Goal: Task Accomplishment & Management: Use online tool/utility

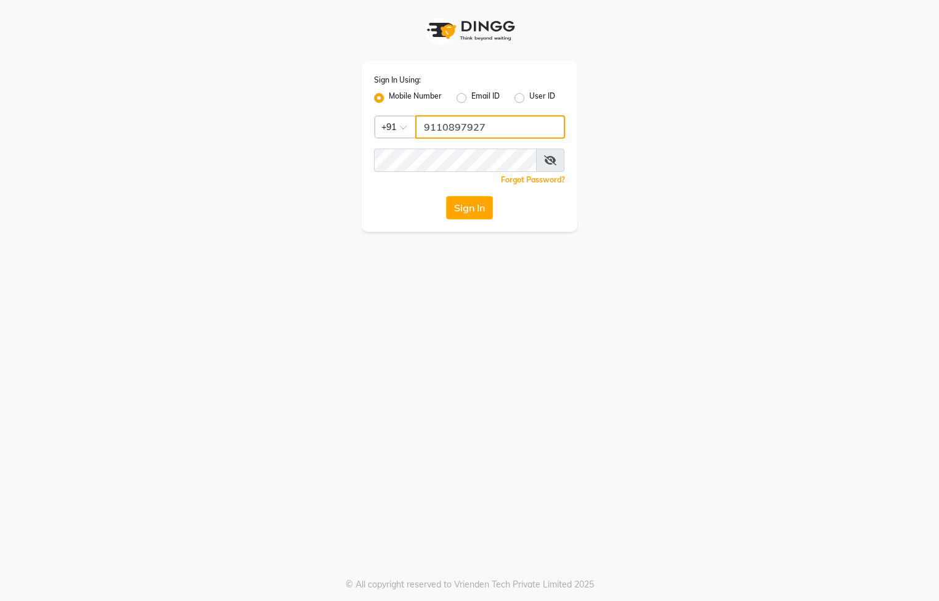
click at [483, 128] on input "9110897927" at bounding box center [490, 126] width 150 height 23
click at [511, 124] on input "9110897" at bounding box center [490, 126] width 150 height 23
click at [505, 118] on input "9110897" at bounding box center [490, 126] width 150 height 23
click at [624, 93] on div "Sign In Using: Mobile Number Email ID User ID Country Code × [PHONE_NUMBER] Rem…" at bounding box center [469, 116] width 703 height 232
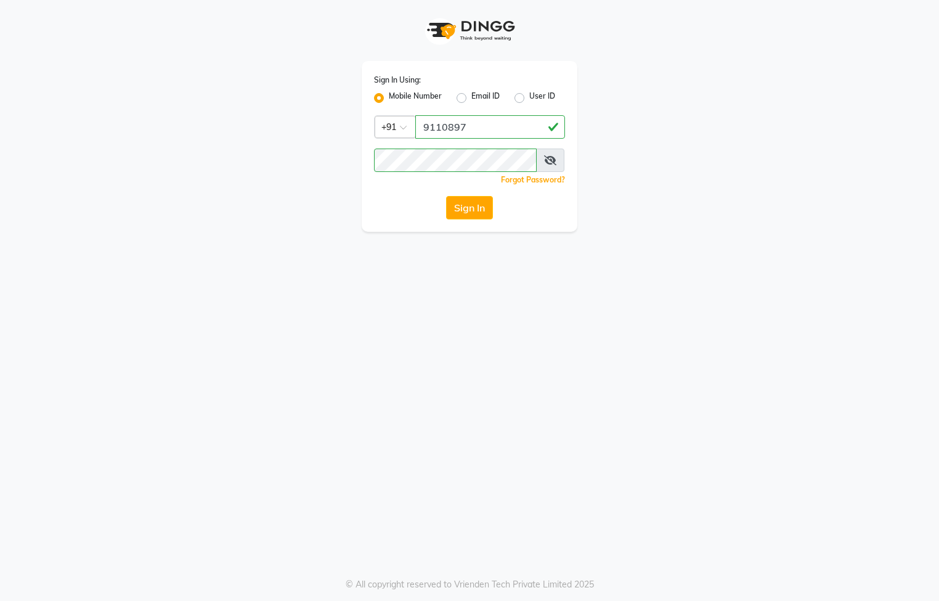
click at [232, 216] on div "Sign In Using: Mobile Number Email ID User ID Country Code × [PHONE_NUMBER] Rem…" at bounding box center [469, 116] width 703 height 232
click at [232, 220] on div "Sign In Using: Mobile Number Email ID User ID Country Code × [PHONE_NUMBER] Rem…" at bounding box center [469, 116] width 703 height 232
click at [496, 116] on input "9110897" at bounding box center [490, 126] width 150 height 23
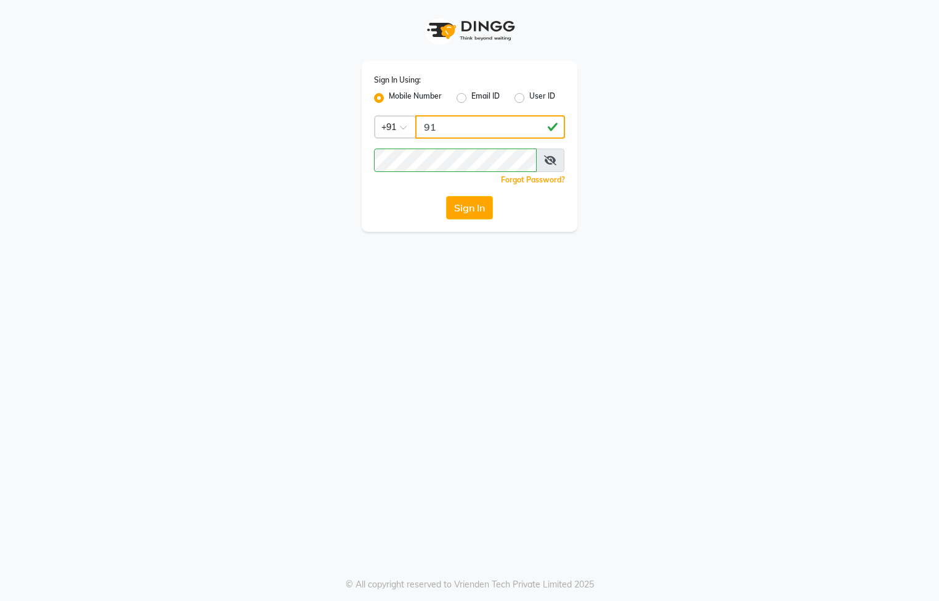
type input "9"
type input "7795401235"
click at [305, 261] on div "Sign In Using: Mobile Number Email ID User ID Country Code × [PHONE_NUMBER] Rem…" at bounding box center [469, 300] width 939 height 601
click at [449, 211] on button "Sign In" at bounding box center [469, 207] width 47 height 23
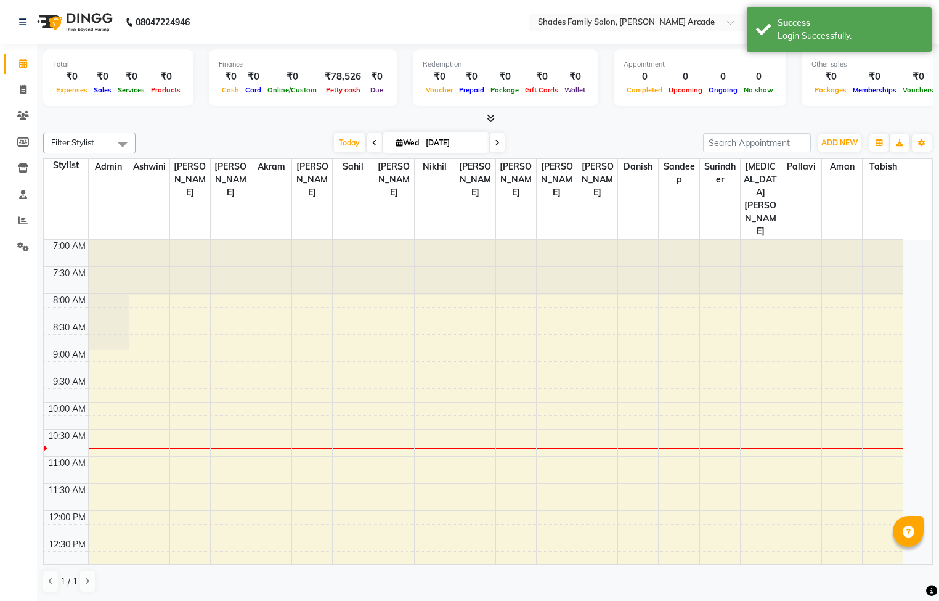
select select "en"
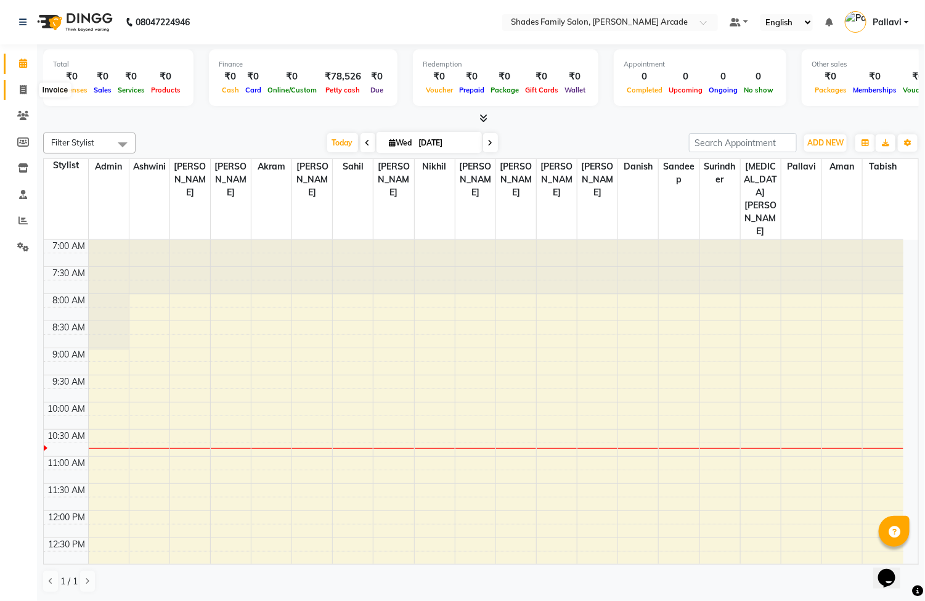
click at [18, 94] on span at bounding box center [23, 90] width 22 height 14
select select "service"
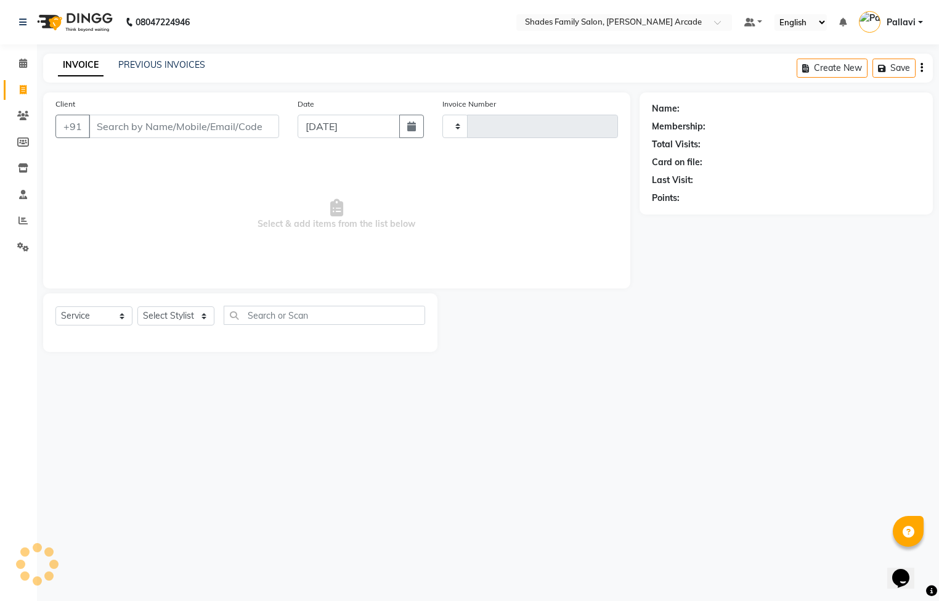
type input "2603"
select select "5538"
click at [163, 60] on link "PREVIOUS INVOICES" at bounding box center [161, 64] width 87 height 11
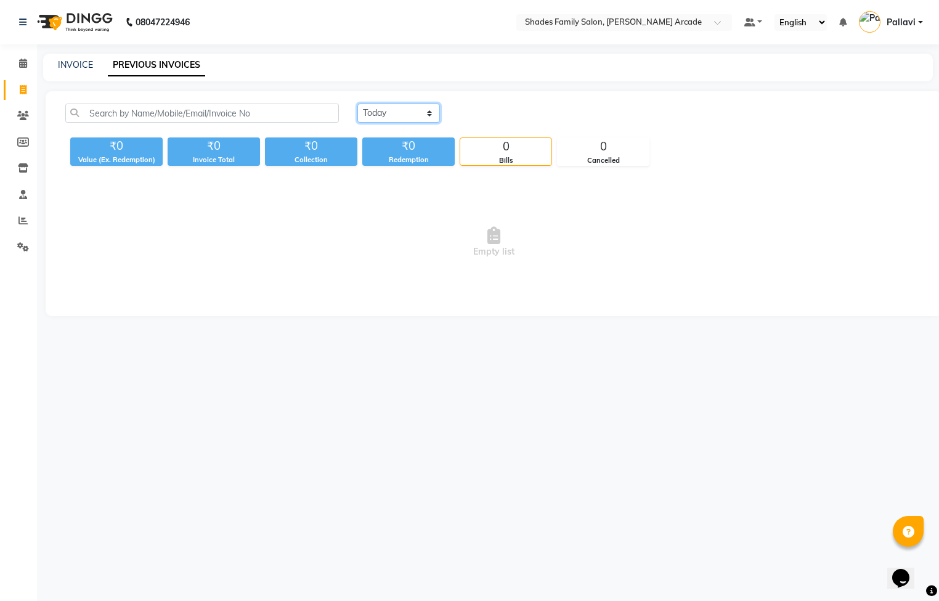
click at [394, 115] on select "[DATE] [DATE] Custom Range" at bounding box center [398, 113] width 83 height 19
select select "[DATE]"
click at [357, 104] on select "[DATE] [DATE] Custom Range" at bounding box center [398, 113] width 83 height 19
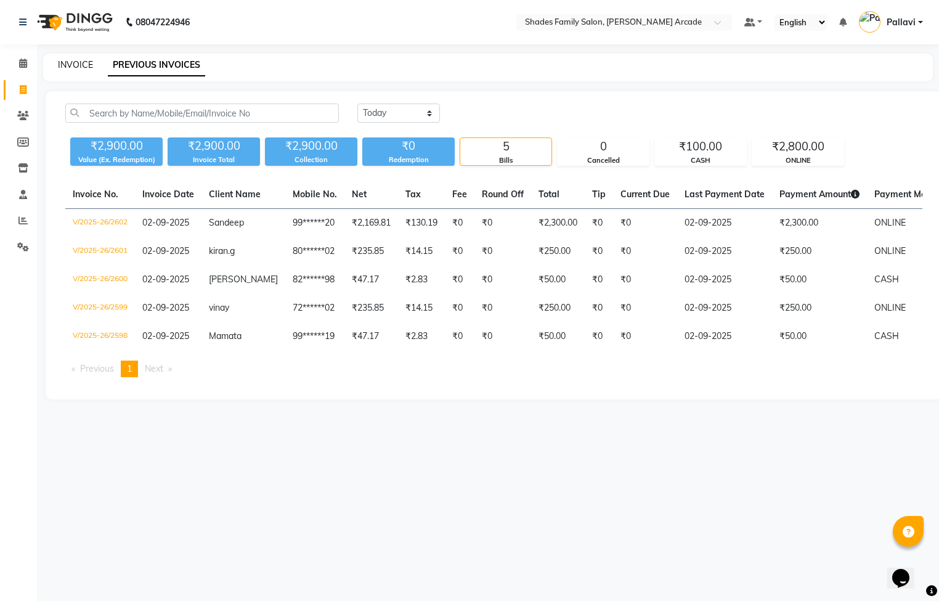
click at [63, 65] on link "INVOICE" at bounding box center [75, 64] width 35 height 11
select select "service"
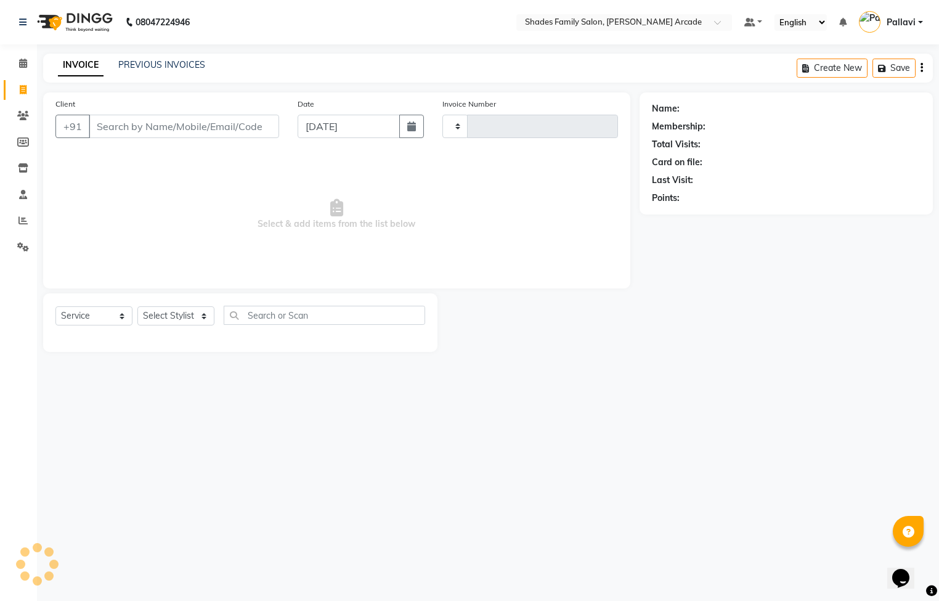
type input "2603"
select select "5538"
click at [640, 409] on div "08047224946 Select Location × Shades Family Salon, [PERSON_NAME] Arcade Default…" at bounding box center [469, 300] width 939 height 601
click at [141, 63] on link "PREVIOUS INVOICES" at bounding box center [161, 64] width 87 height 11
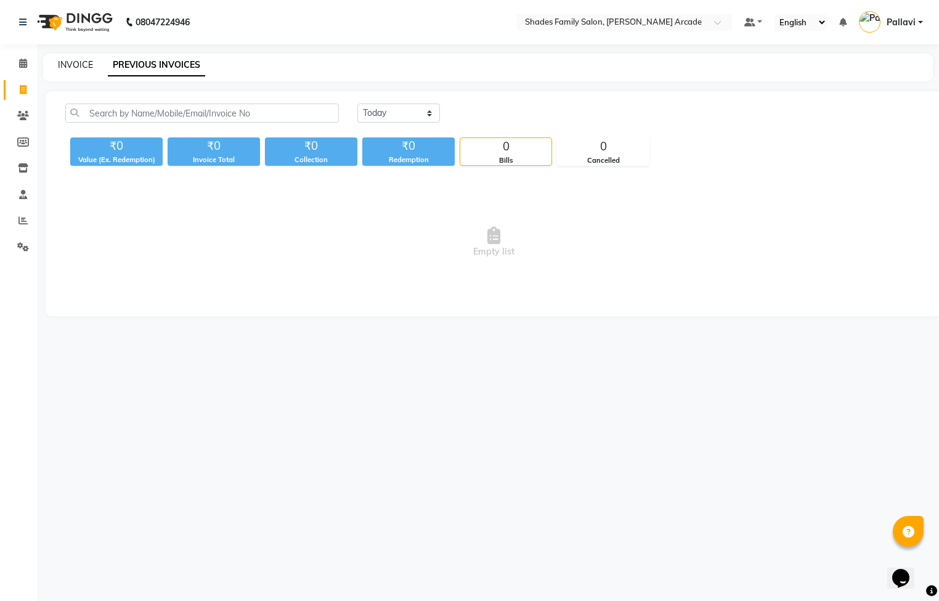
click at [80, 63] on link "INVOICE" at bounding box center [75, 64] width 35 height 11
select select "service"
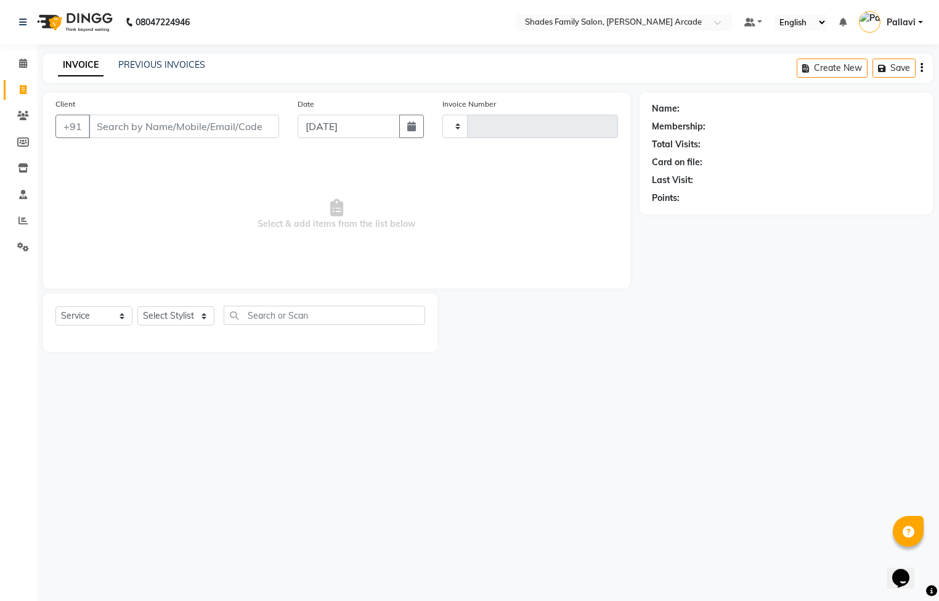
type input "2603"
select select "5538"
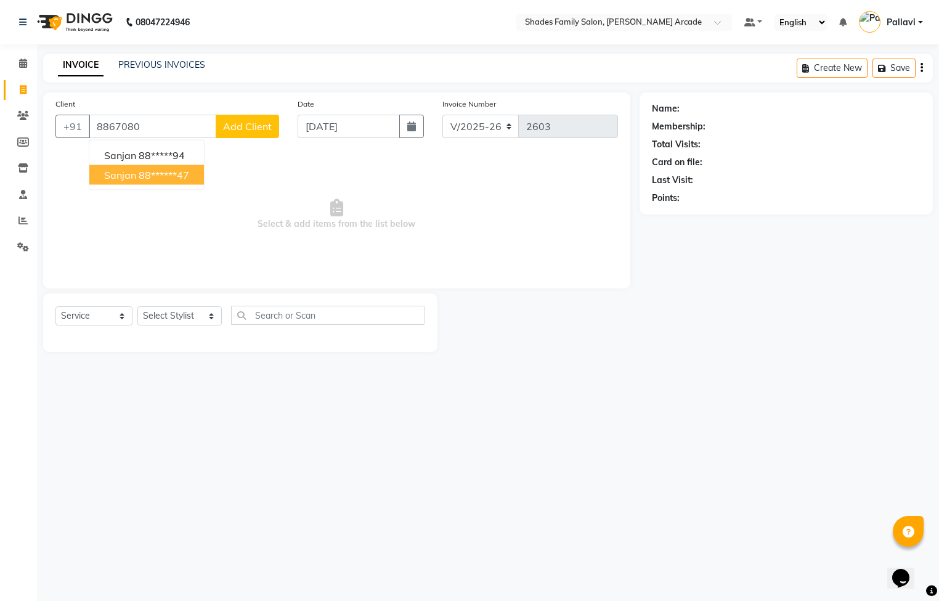
click at [159, 186] on ngb-typeahead-window "Sanjan 88*****94 sanjan 88******47" at bounding box center [147, 165] width 116 height 51
click at [154, 178] on ngb-highlight "88******47" at bounding box center [164, 175] width 51 height 12
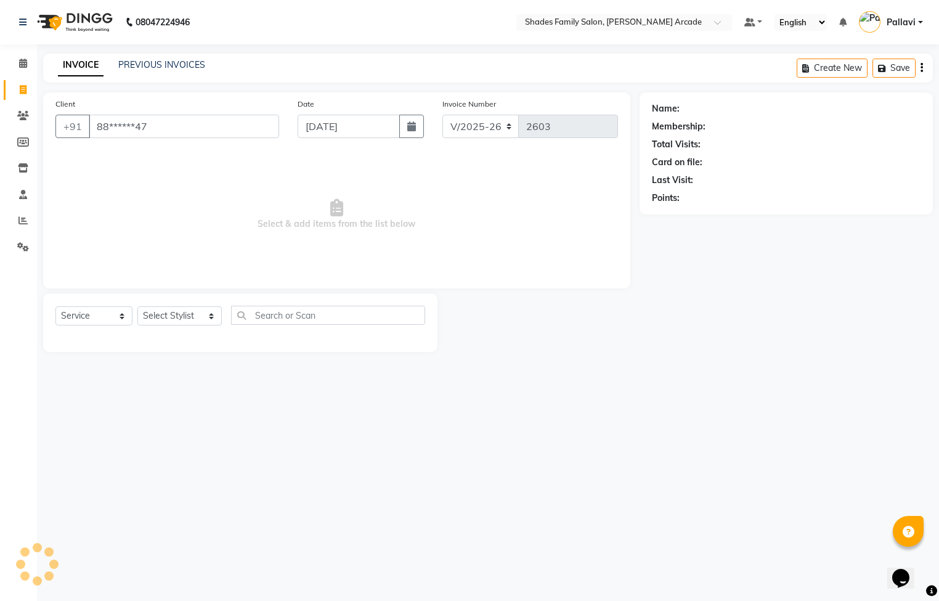
type input "88******47"
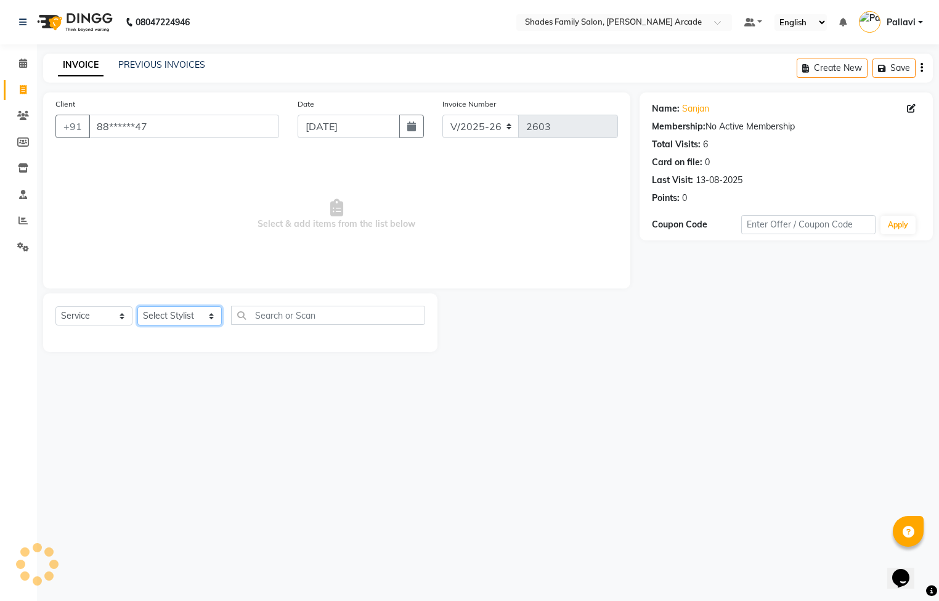
click at [170, 315] on select "Select Stylist Admin [PERSON_NAME] [PERSON_NAME] [PERSON_NAME] Danish [PERSON_N…" at bounding box center [179, 315] width 84 height 19
select select "89300"
click at [137, 307] on select "Select Stylist Admin [PERSON_NAME] [PERSON_NAME] [PERSON_NAME] Danish [PERSON_N…" at bounding box center [179, 315] width 84 height 19
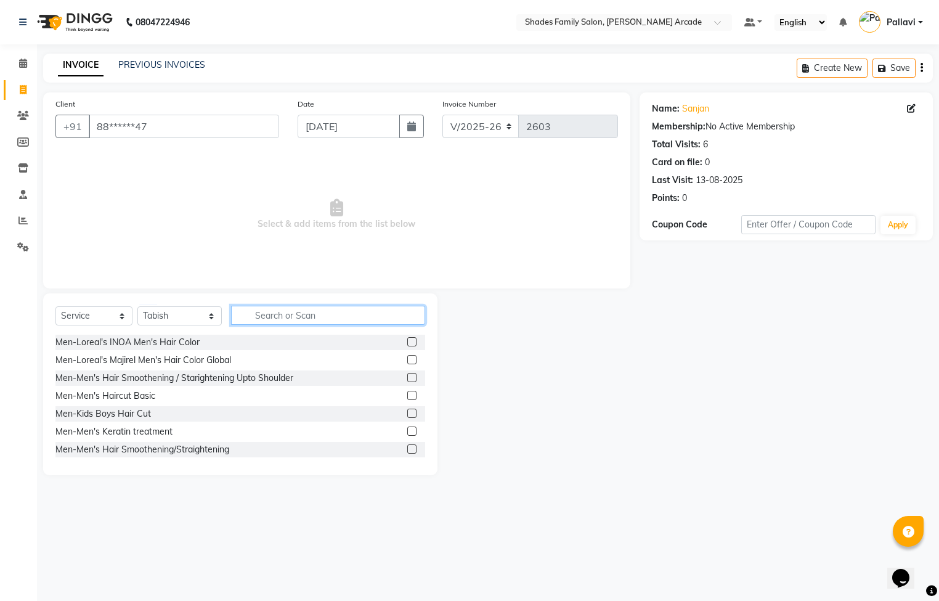
click at [278, 309] on input "text" at bounding box center [328, 315] width 194 height 19
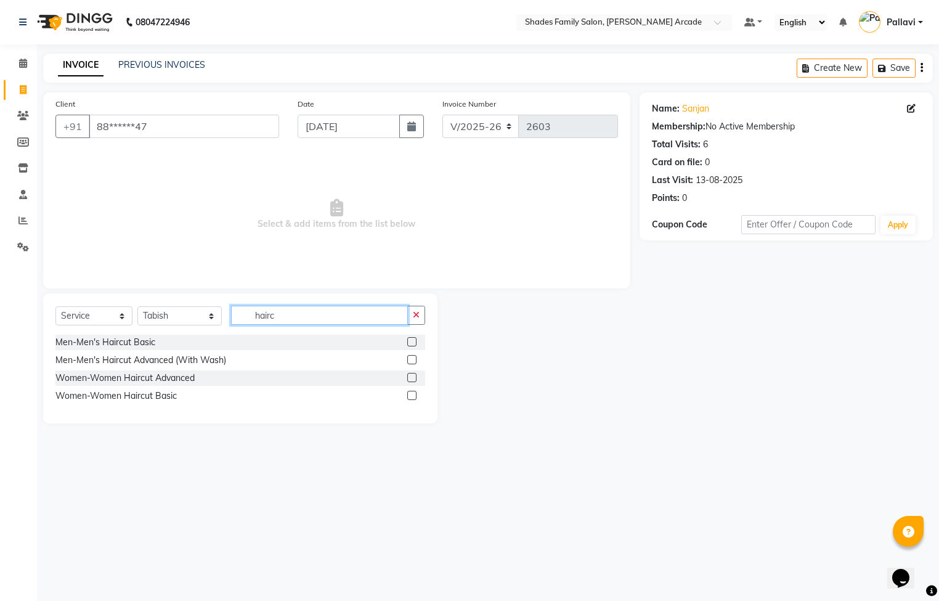
type input "hairc"
click at [414, 359] on label at bounding box center [411, 359] width 9 height 9
click at [414, 359] on input "checkbox" at bounding box center [411, 360] width 8 height 8
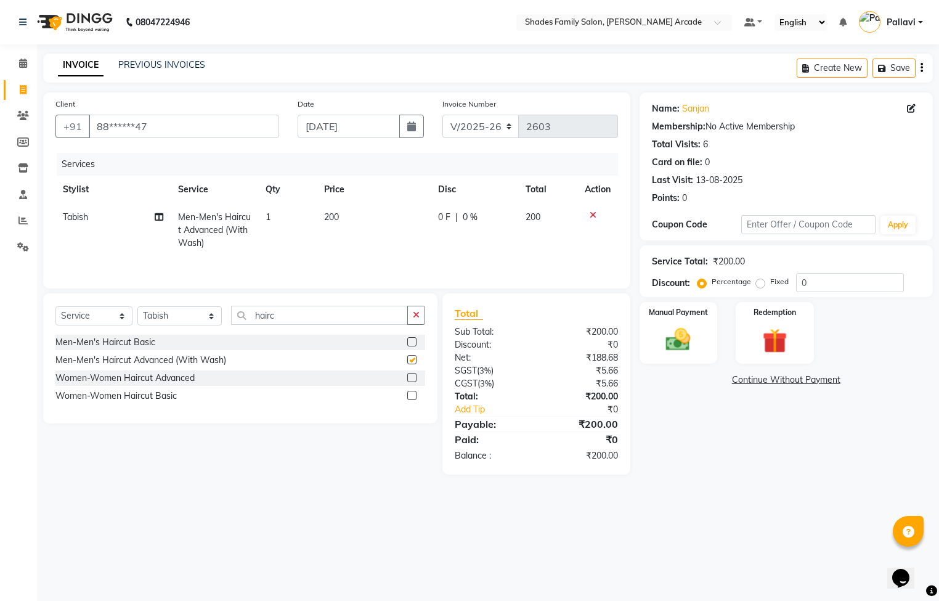
checkbox input "false"
click at [325, 210] on td "200" at bounding box center [374, 230] width 115 height 54
select select "89300"
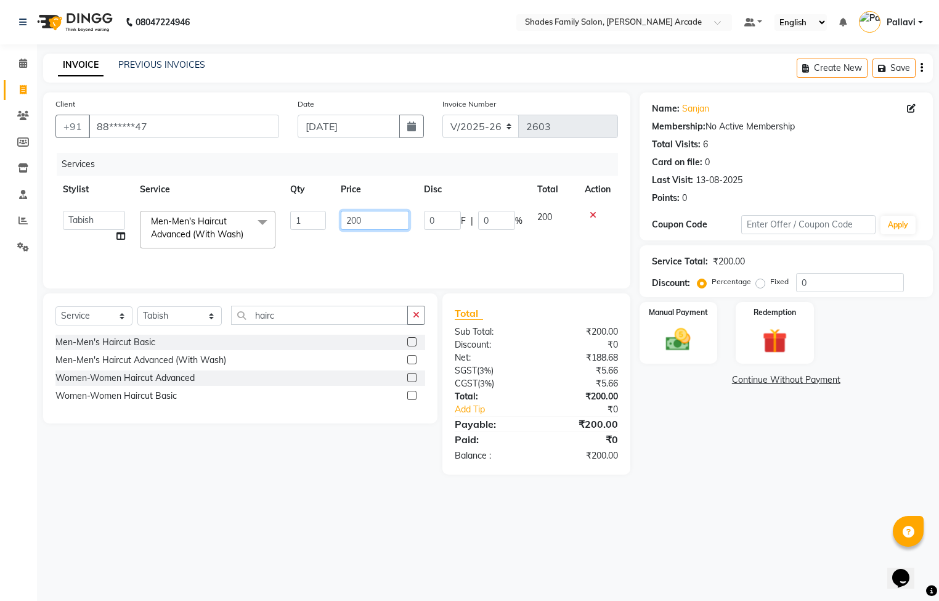
click at [378, 224] on input "200" at bounding box center [375, 220] width 68 height 19
type input "2"
type input "150"
click at [656, 335] on div "Manual Payment" at bounding box center [678, 333] width 81 height 64
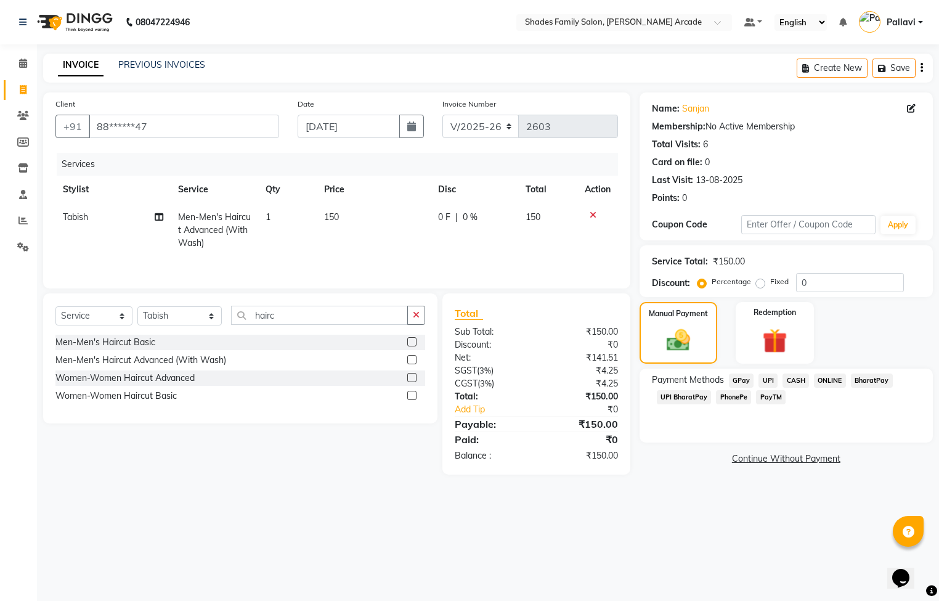
click at [832, 385] on span "ONLINE" at bounding box center [830, 380] width 32 height 14
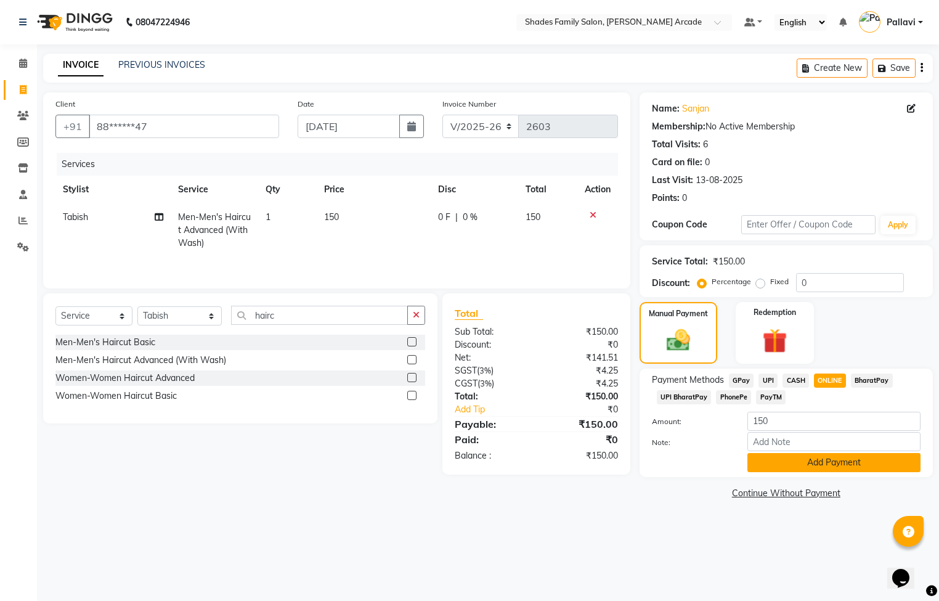
click at [809, 470] on button "Add Payment" at bounding box center [834, 462] width 173 height 19
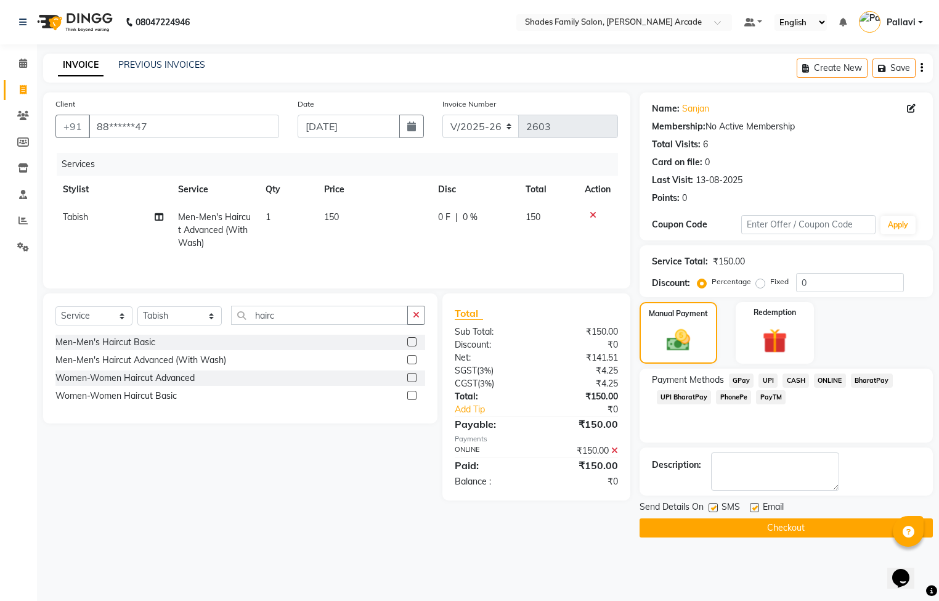
click at [717, 523] on button "Checkout" at bounding box center [786, 527] width 293 height 19
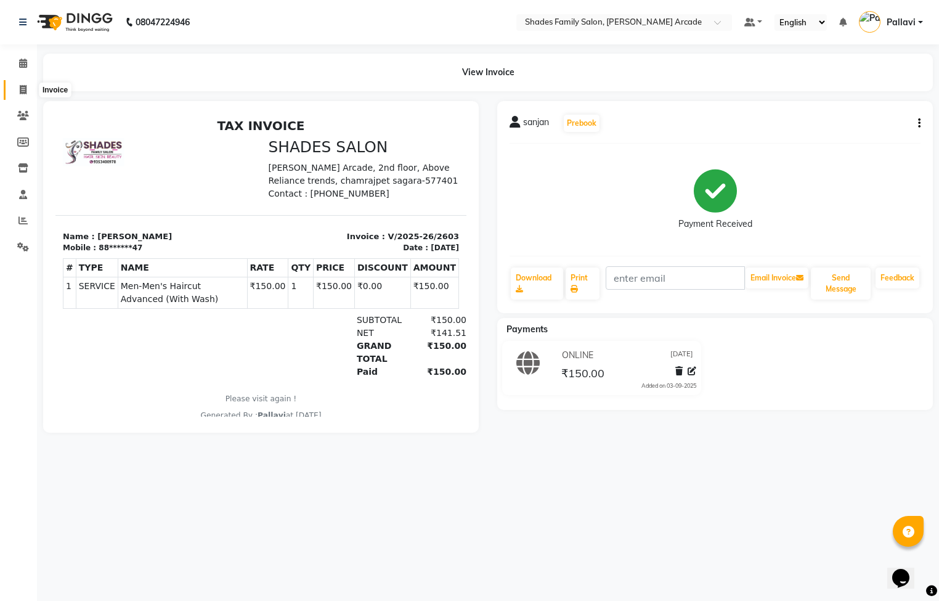
click at [22, 86] on icon at bounding box center [23, 89] width 7 height 9
select select "5538"
select select "service"
